Goal: Transaction & Acquisition: Purchase product/service

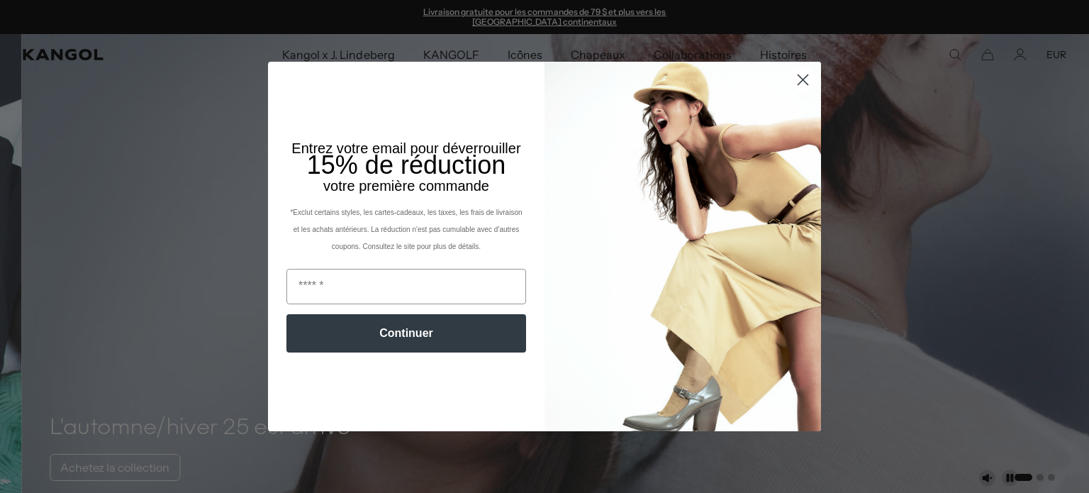
click at [57, 257] on div "Close dialog Entrez votre email pour déverrouiller 15% de réduction votre premi…" at bounding box center [544, 246] width 1089 height 493
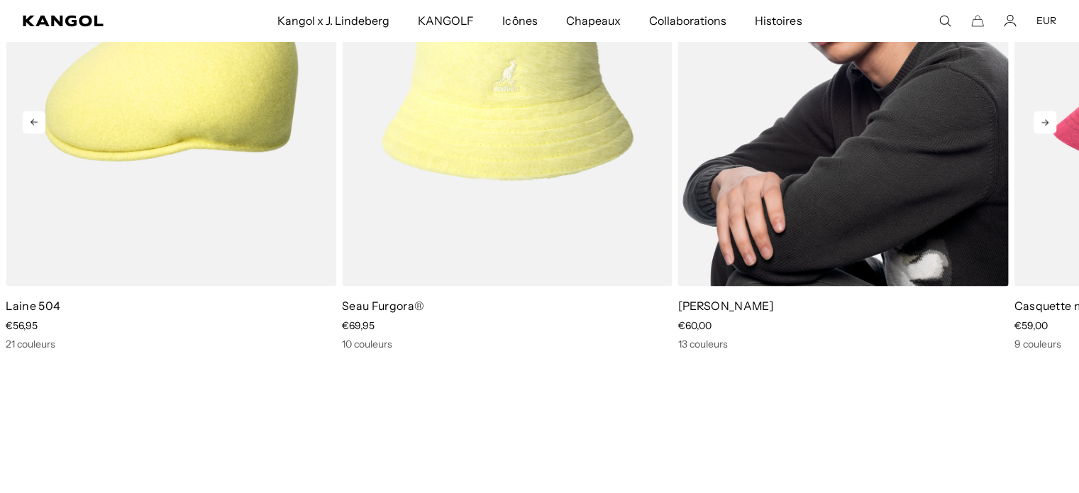
scroll to position [2482, 0]
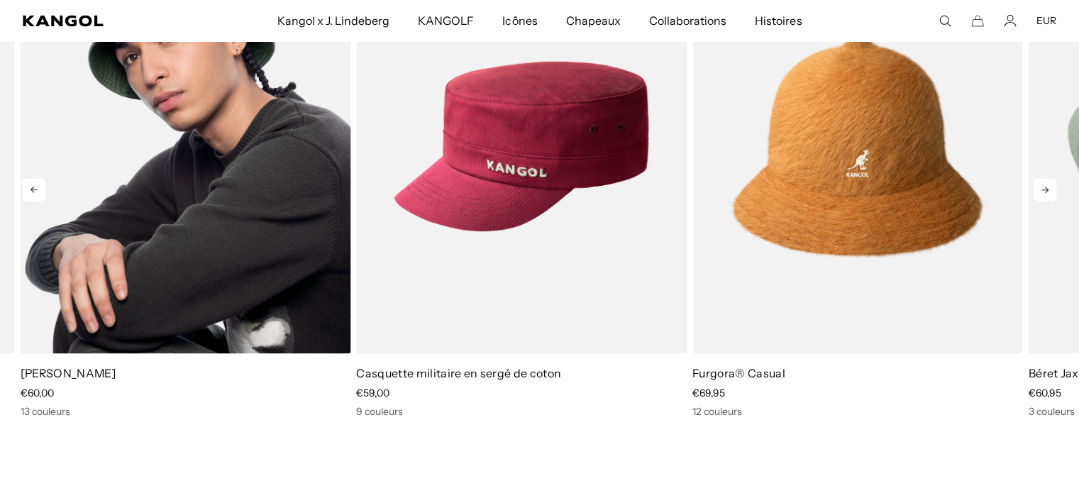
drag, startPoint x: 948, startPoint y: 388, endPoint x: 291, endPoint y: 360, distance: 658.0
click at [291, 360] on div "[PERSON_NAME] Prix ​​de vente €60,00" at bounding box center [186, 178] width 330 height 479
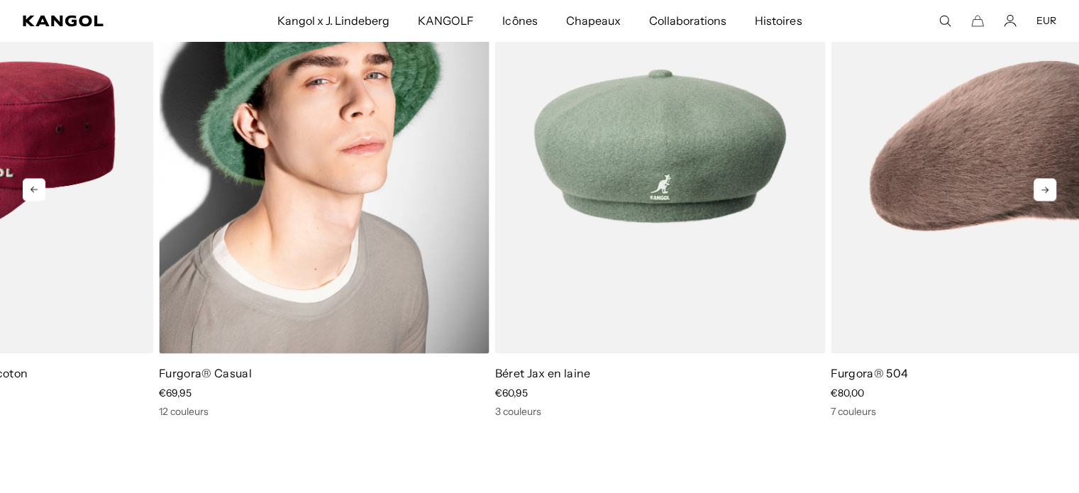
drag, startPoint x: 882, startPoint y: 395, endPoint x: 431, endPoint y: 367, distance: 451.9
click at [431, 367] on div "Furgora® Casual Prix ​​de vente €69,95 12 couleurs" at bounding box center [324, 390] width 330 height 52
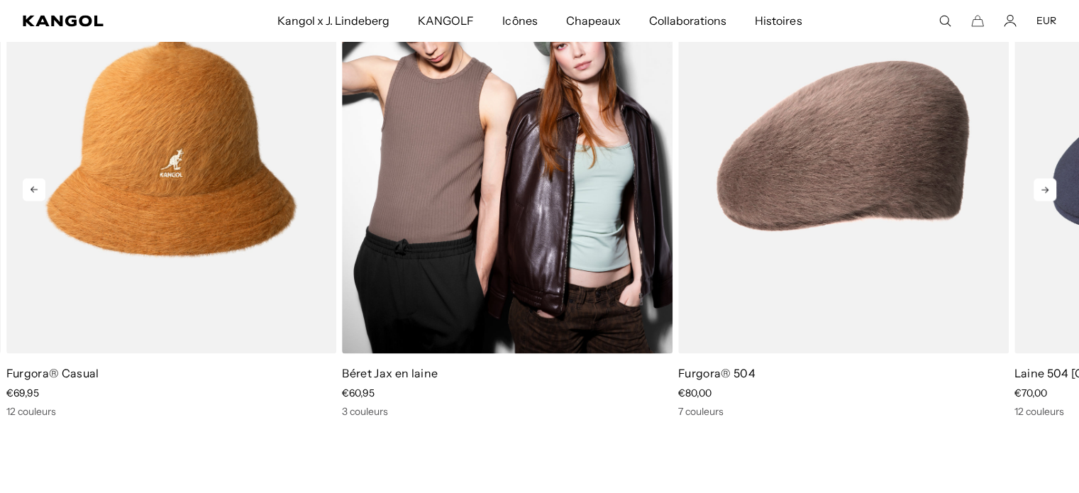
drag, startPoint x: 1041, startPoint y: 429, endPoint x: 640, endPoint y: 384, distance: 403.1
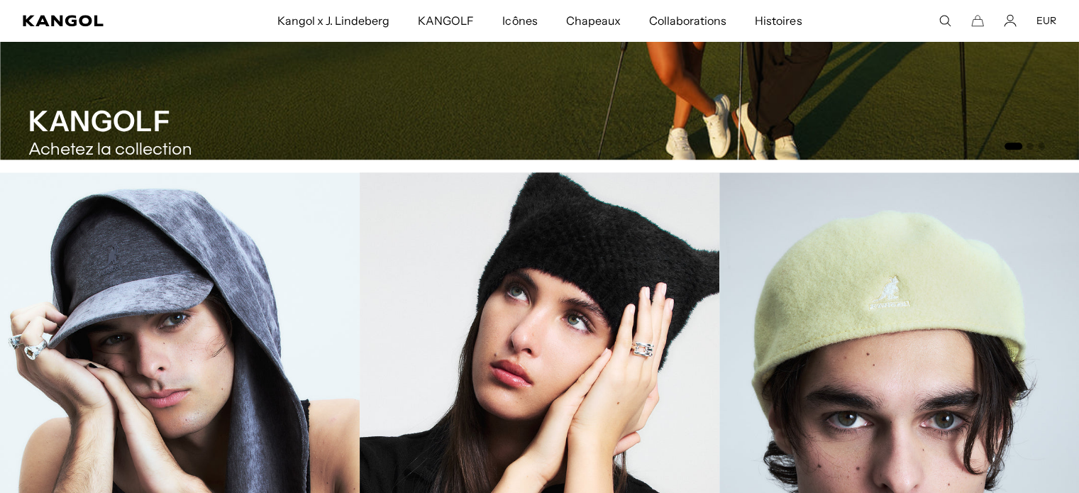
scroll to position [0, 0]
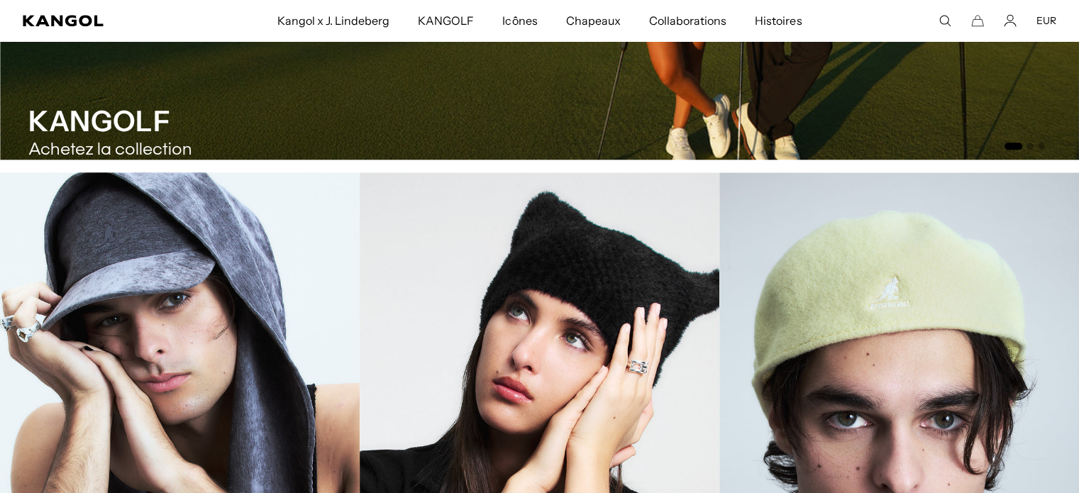
click at [0, 211] on link "balles de baseball" at bounding box center [180, 442] width 360 height 540
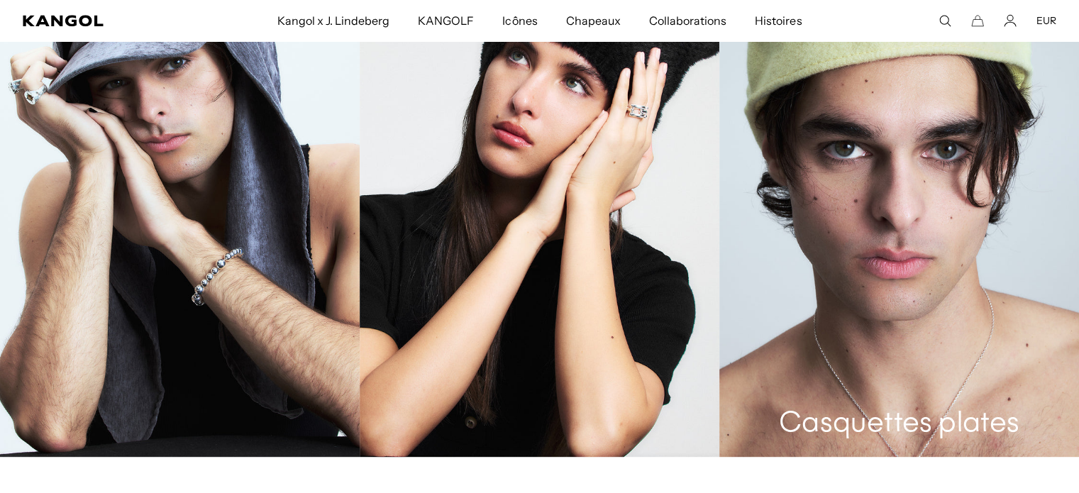
scroll to position [1833, 0]
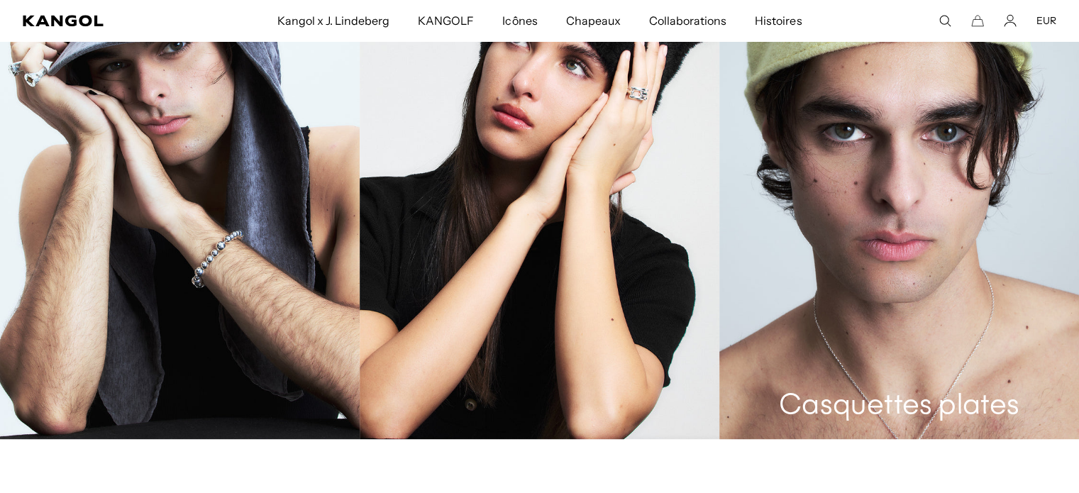
click at [937, 286] on link "Casquettes plates" at bounding box center [899, 169] width 360 height 540
